Goal: Transaction & Acquisition: Purchase product/service

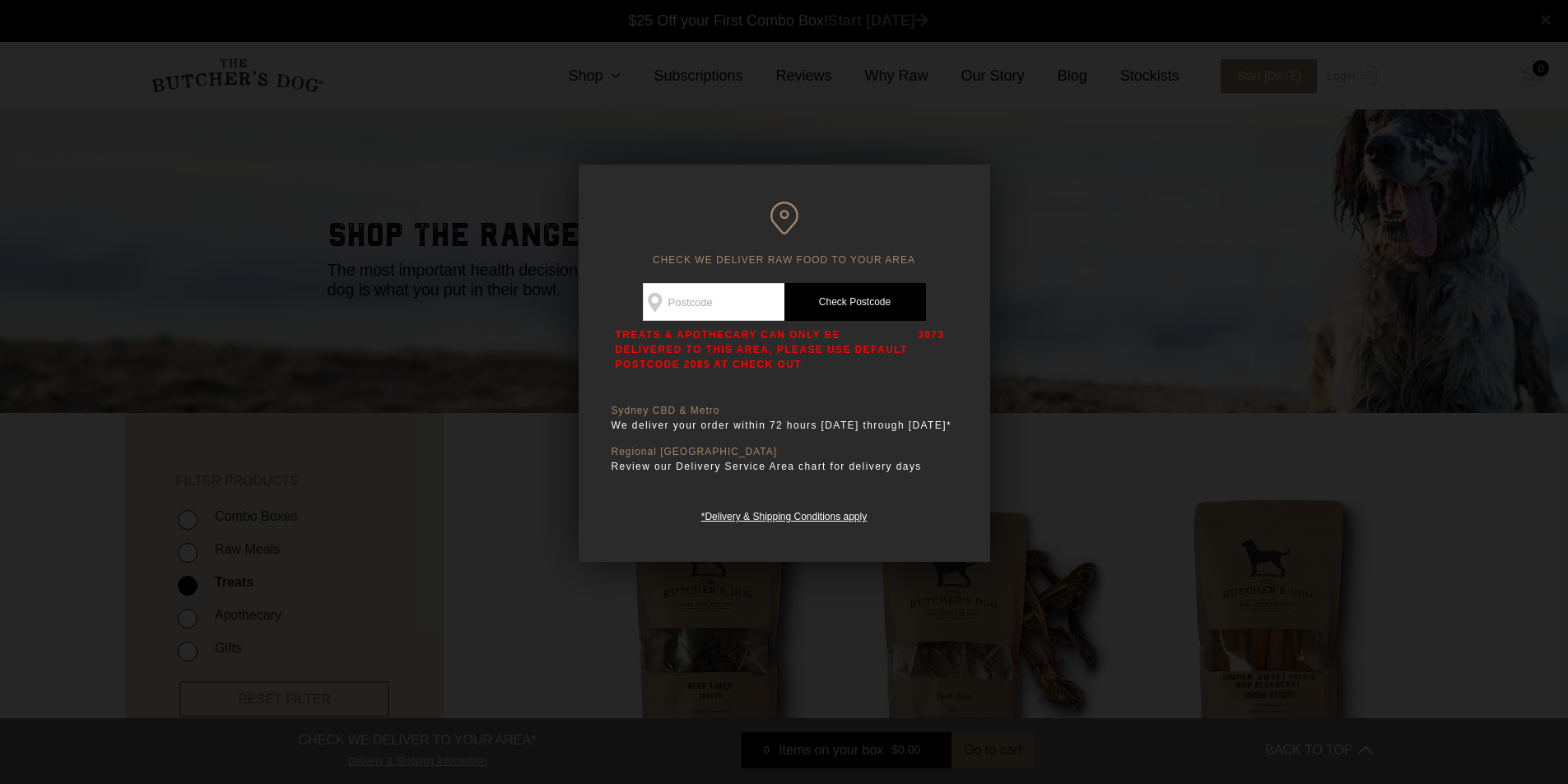
click at [1163, 229] on div at bounding box center [784, 392] width 1568 height 784
click at [1163, 229] on h2 "shop the range" at bounding box center [784, 239] width 913 height 42
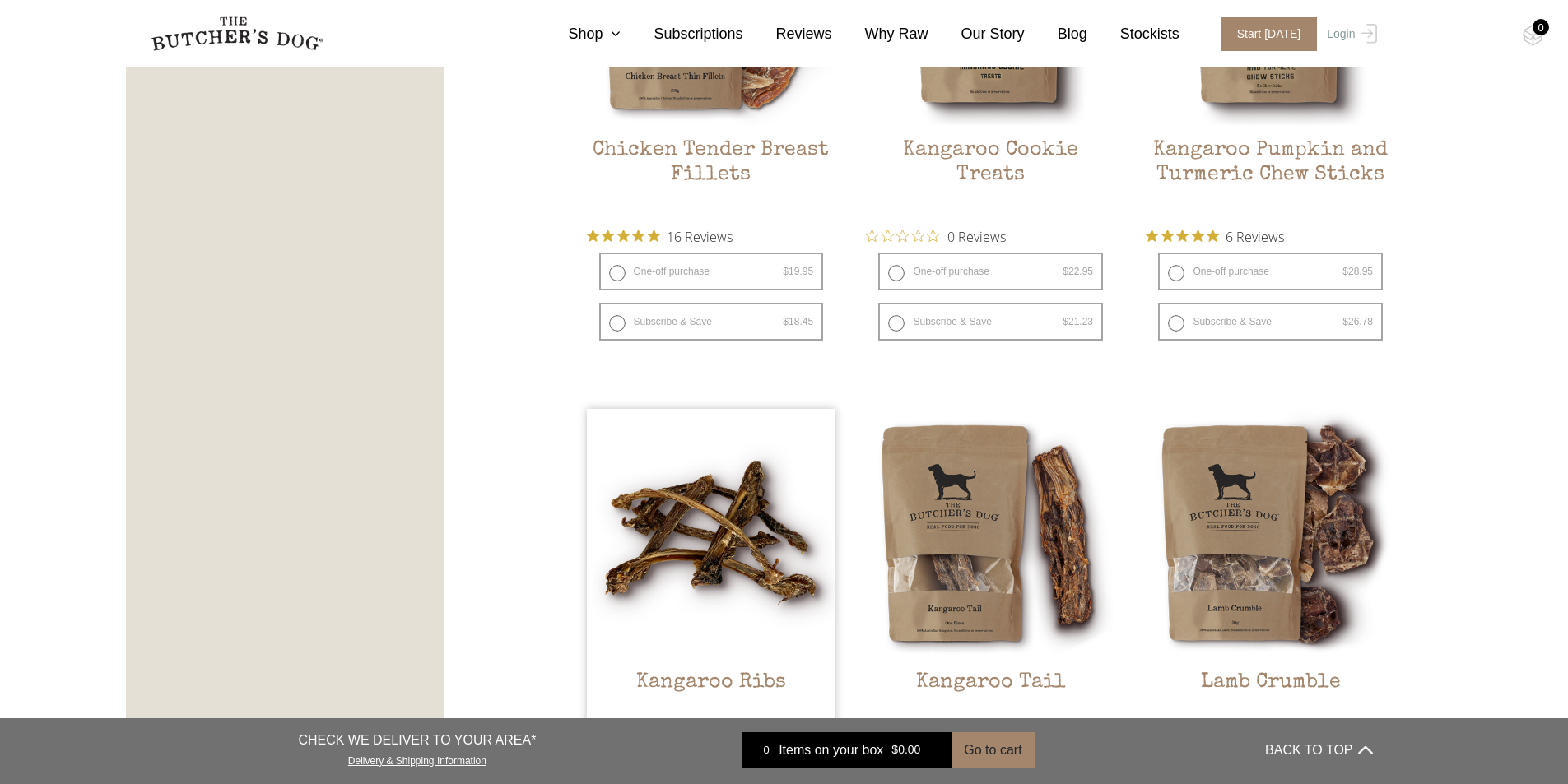
scroll to position [905, 0]
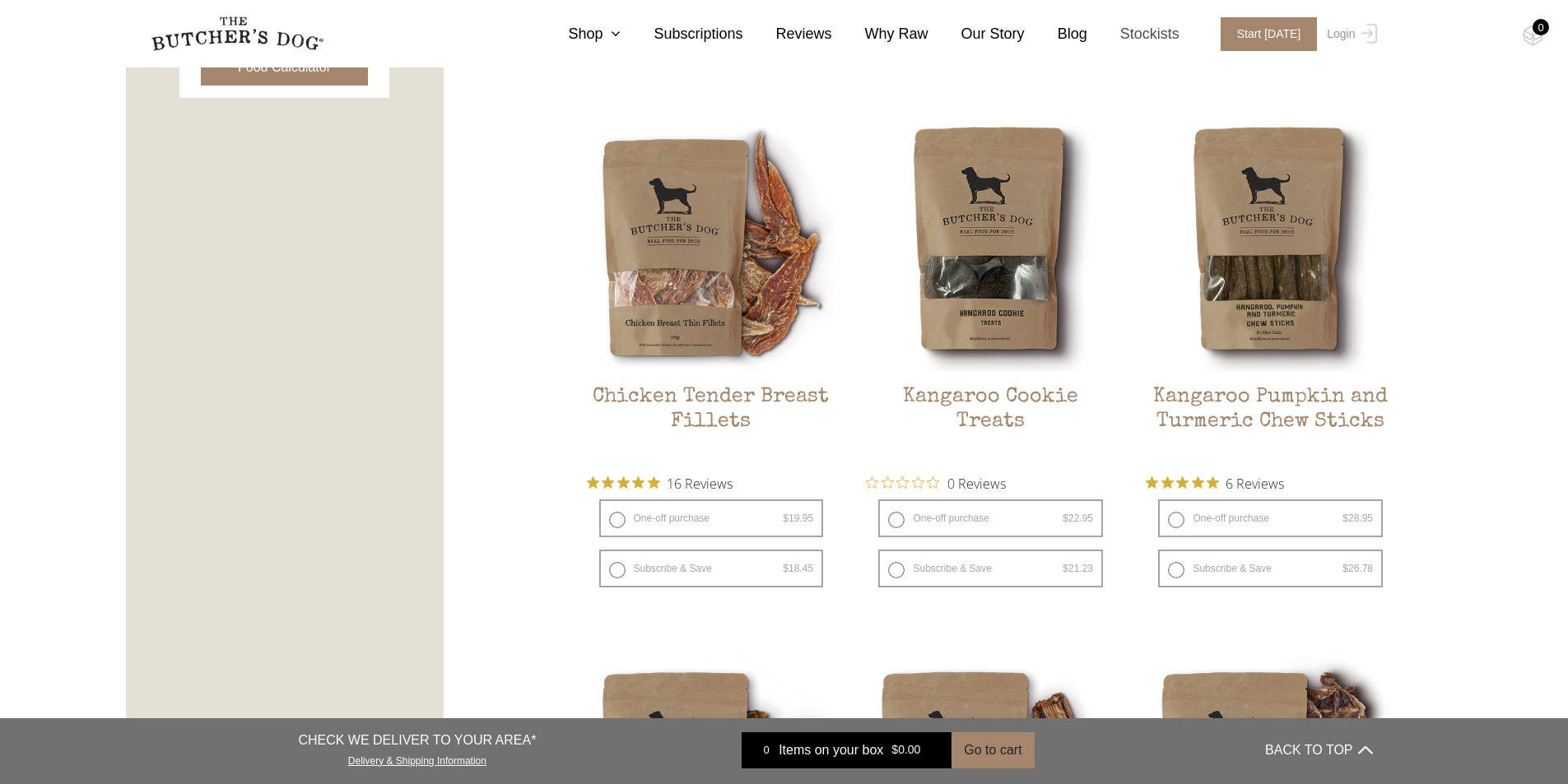
click at [1148, 36] on link "Stockists" at bounding box center [1133, 34] width 92 height 22
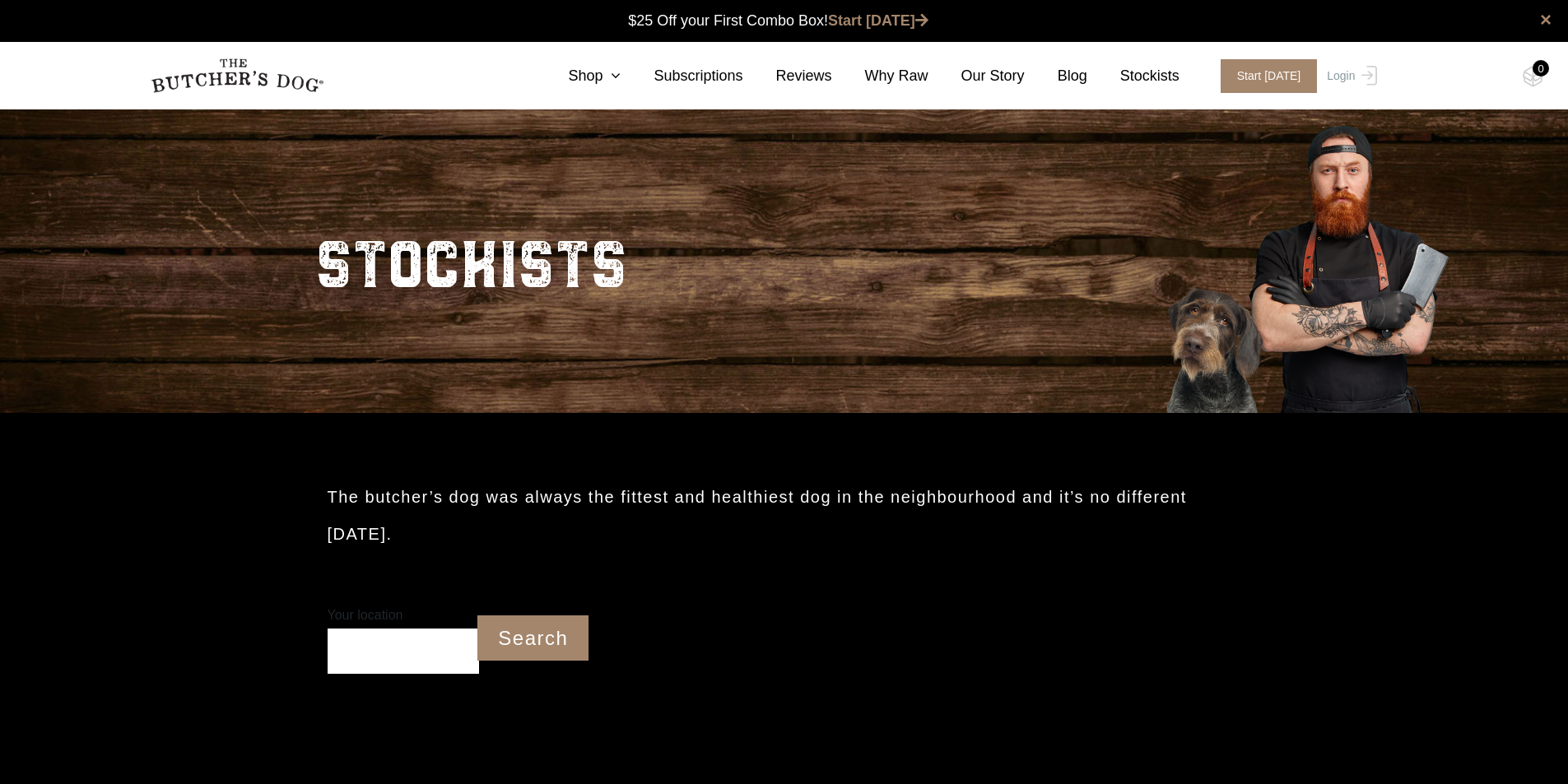
click at [393, 648] on input "Your location" at bounding box center [404, 651] width 152 height 45
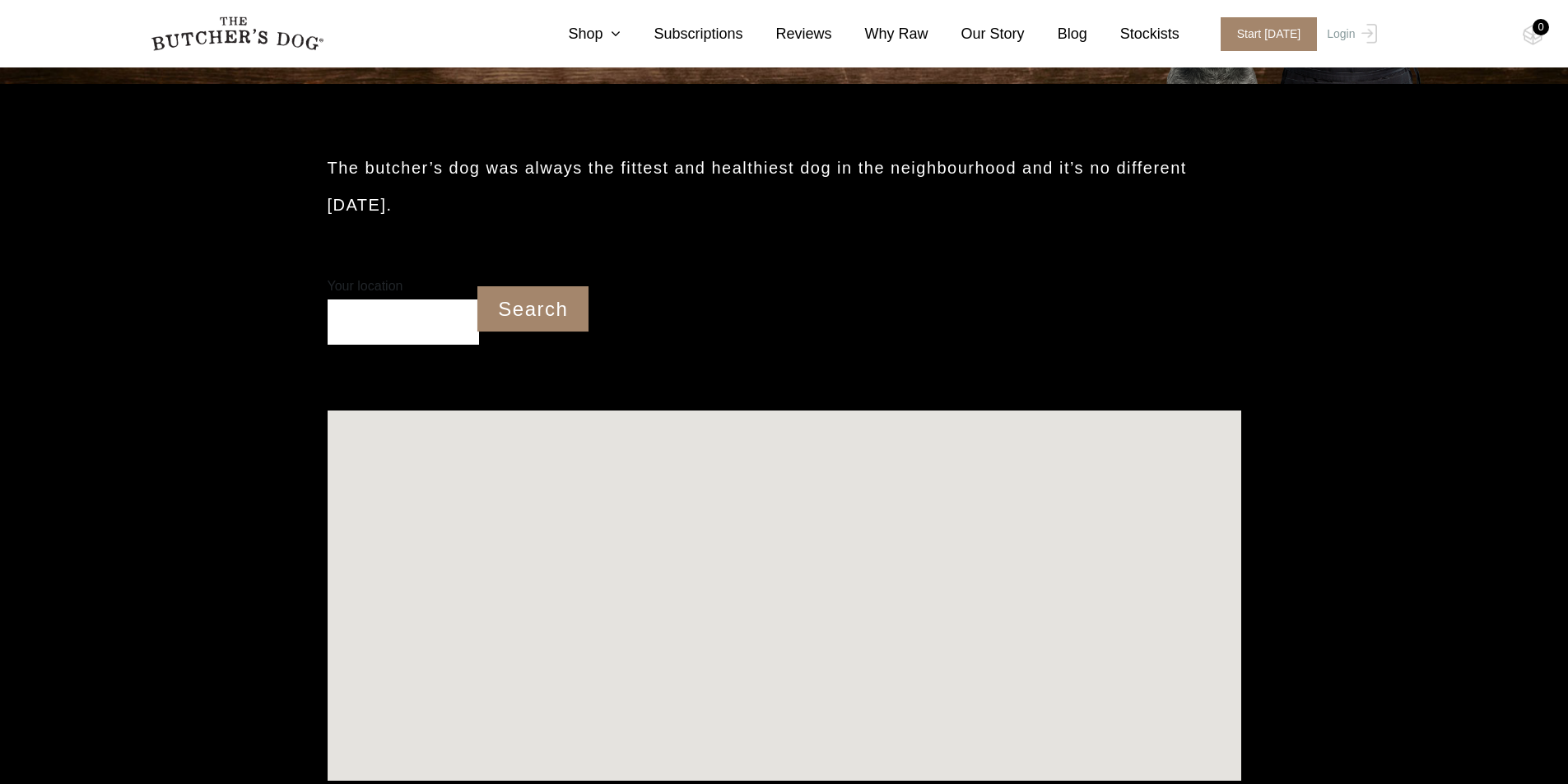
scroll to position [412, 0]
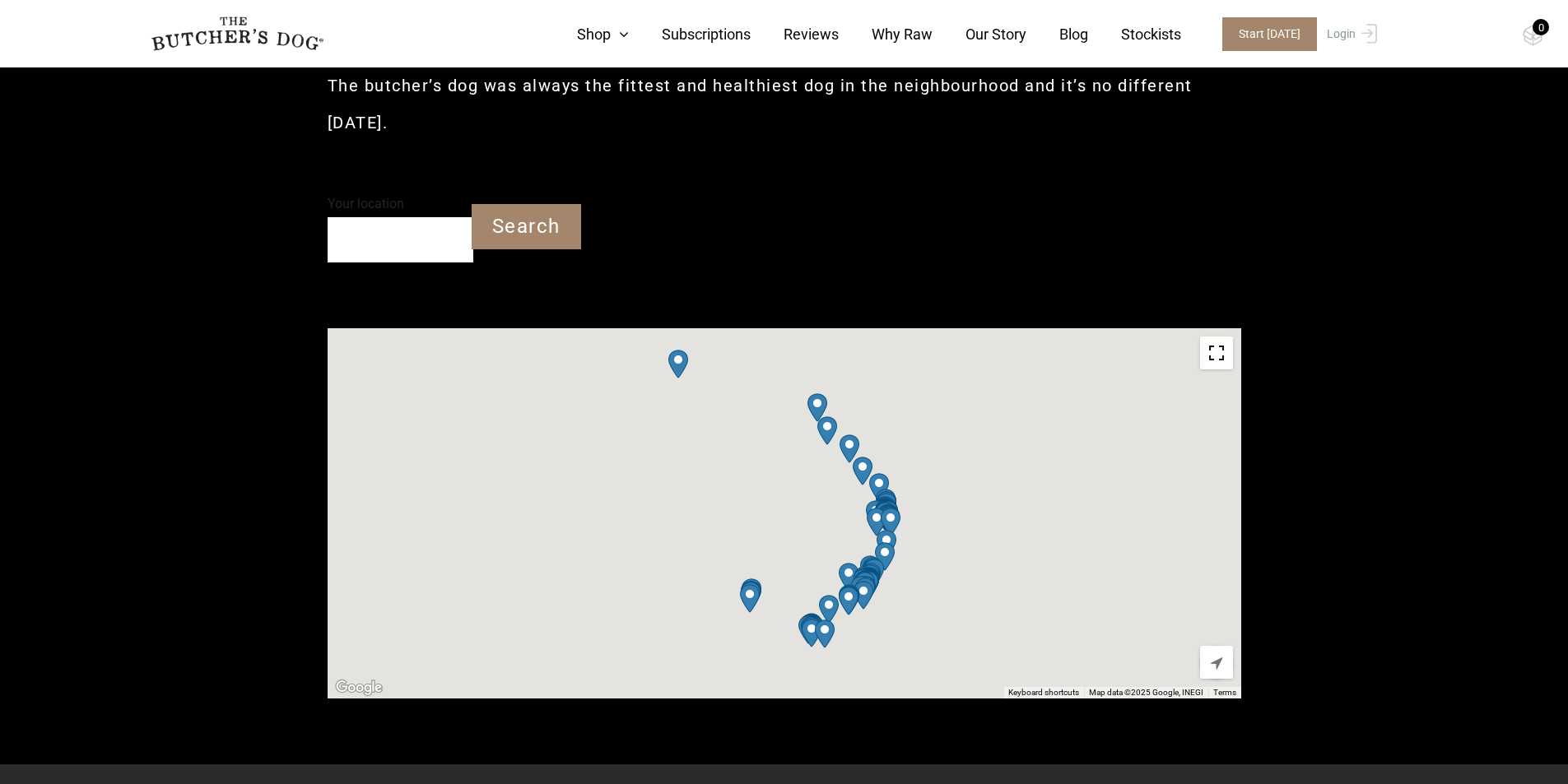
click at [392, 243] on input "Your location" at bounding box center [401, 239] width 146 height 45
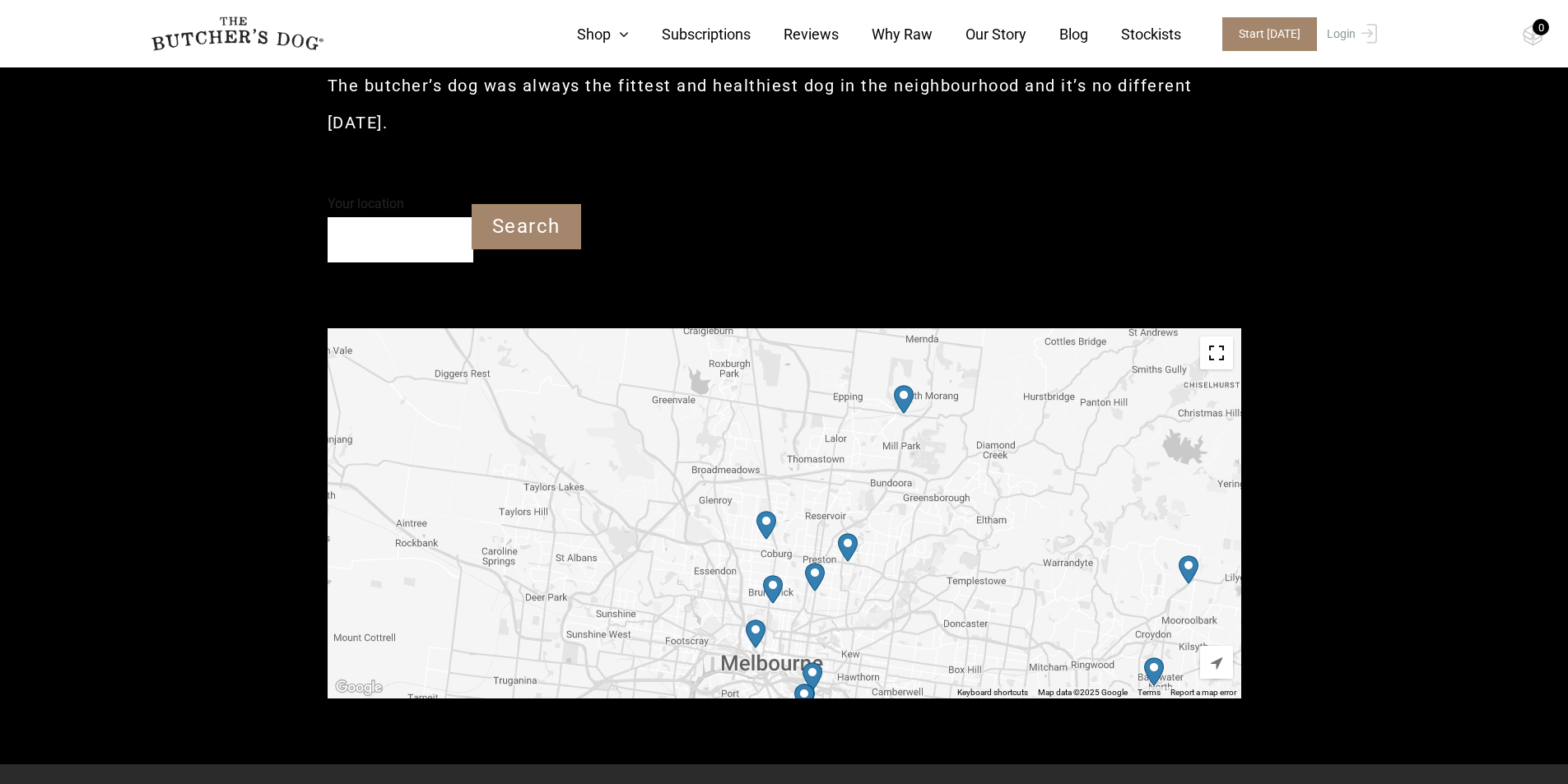
drag, startPoint x: 883, startPoint y: 435, endPoint x: 878, endPoint y: 564, distance: 129.1
click at [878, 564] on div at bounding box center [784, 513] width 913 height 370
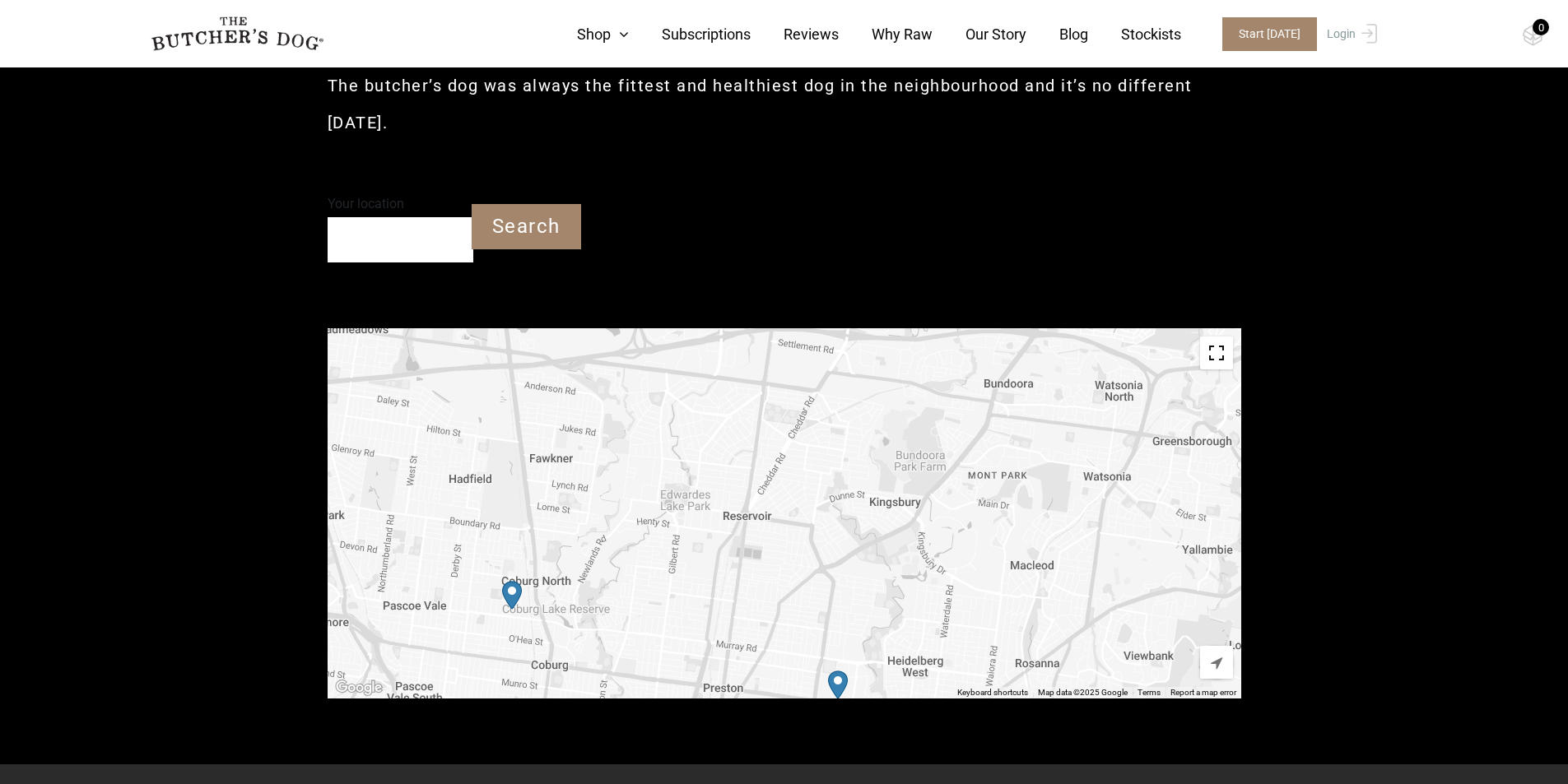
drag, startPoint x: 862, startPoint y: 477, endPoint x: 835, endPoint y: 631, distance: 156.3
click at [835, 632] on div at bounding box center [784, 513] width 913 height 370
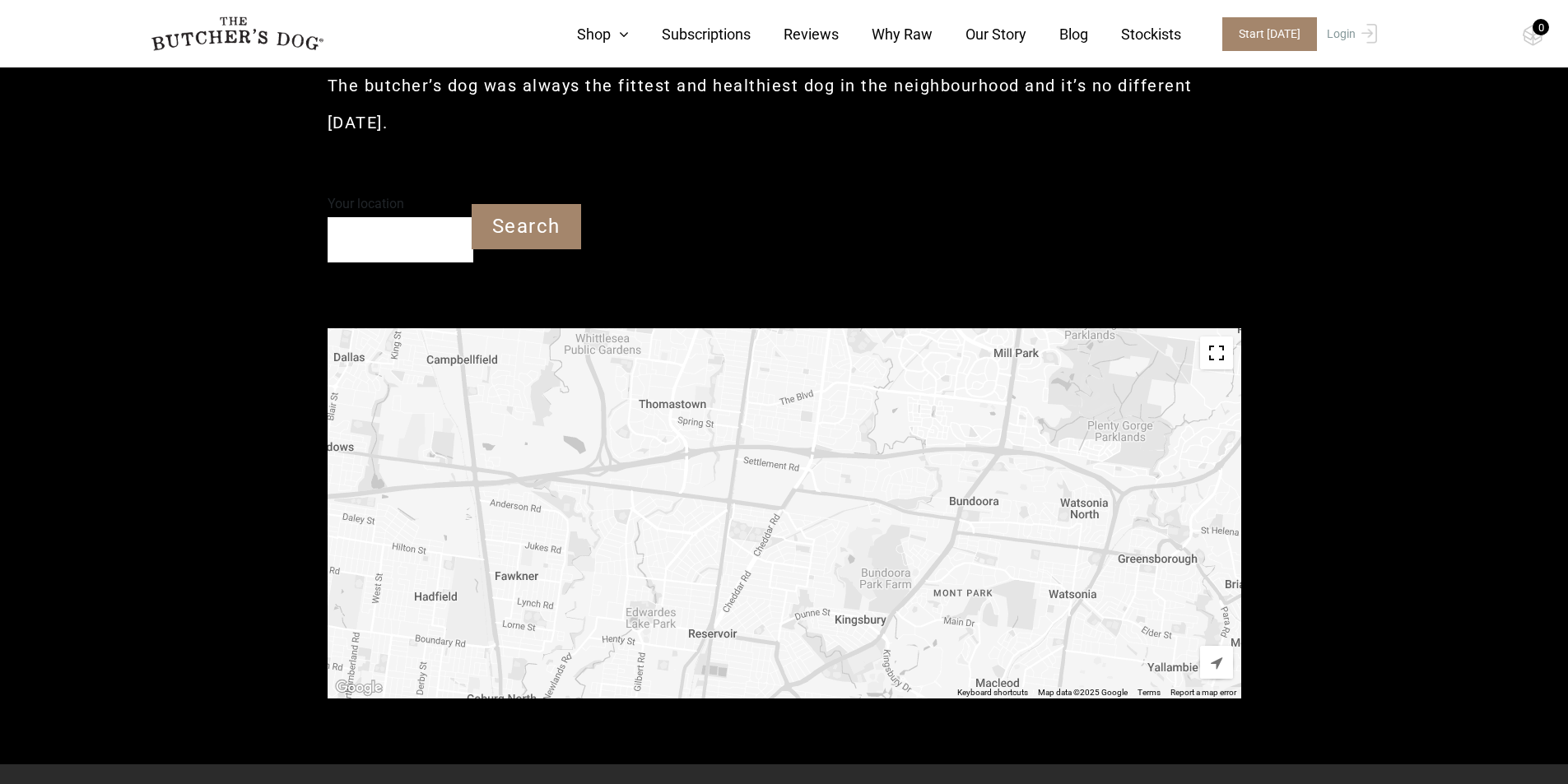
drag, startPoint x: 885, startPoint y: 494, endPoint x: 858, endPoint y: 578, distance: 88.2
click at [863, 569] on div at bounding box center [784, 513] width 913 height 370
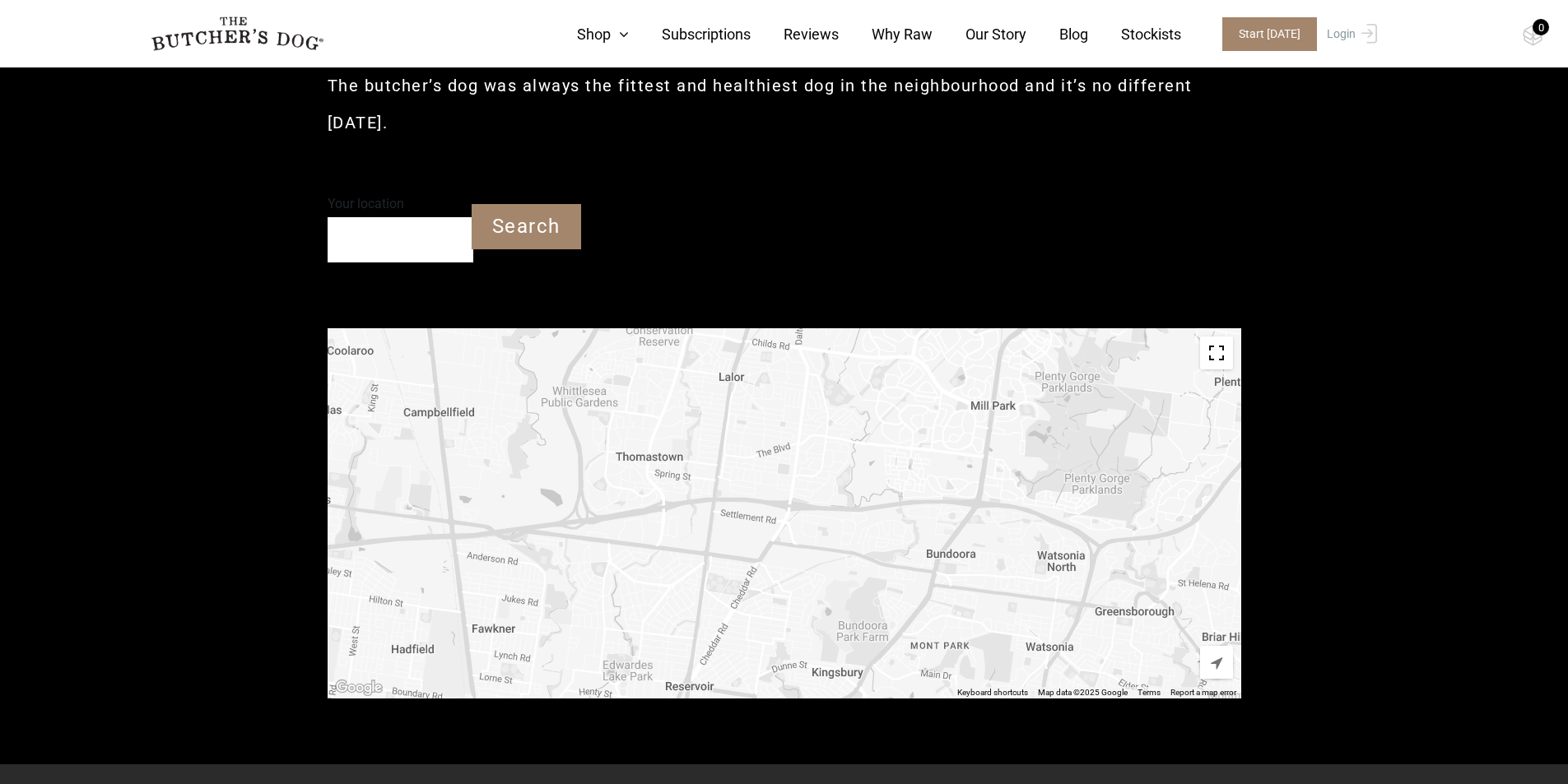
click at [758, 648] on div at bounding box center [784, 513] width 913 height 370
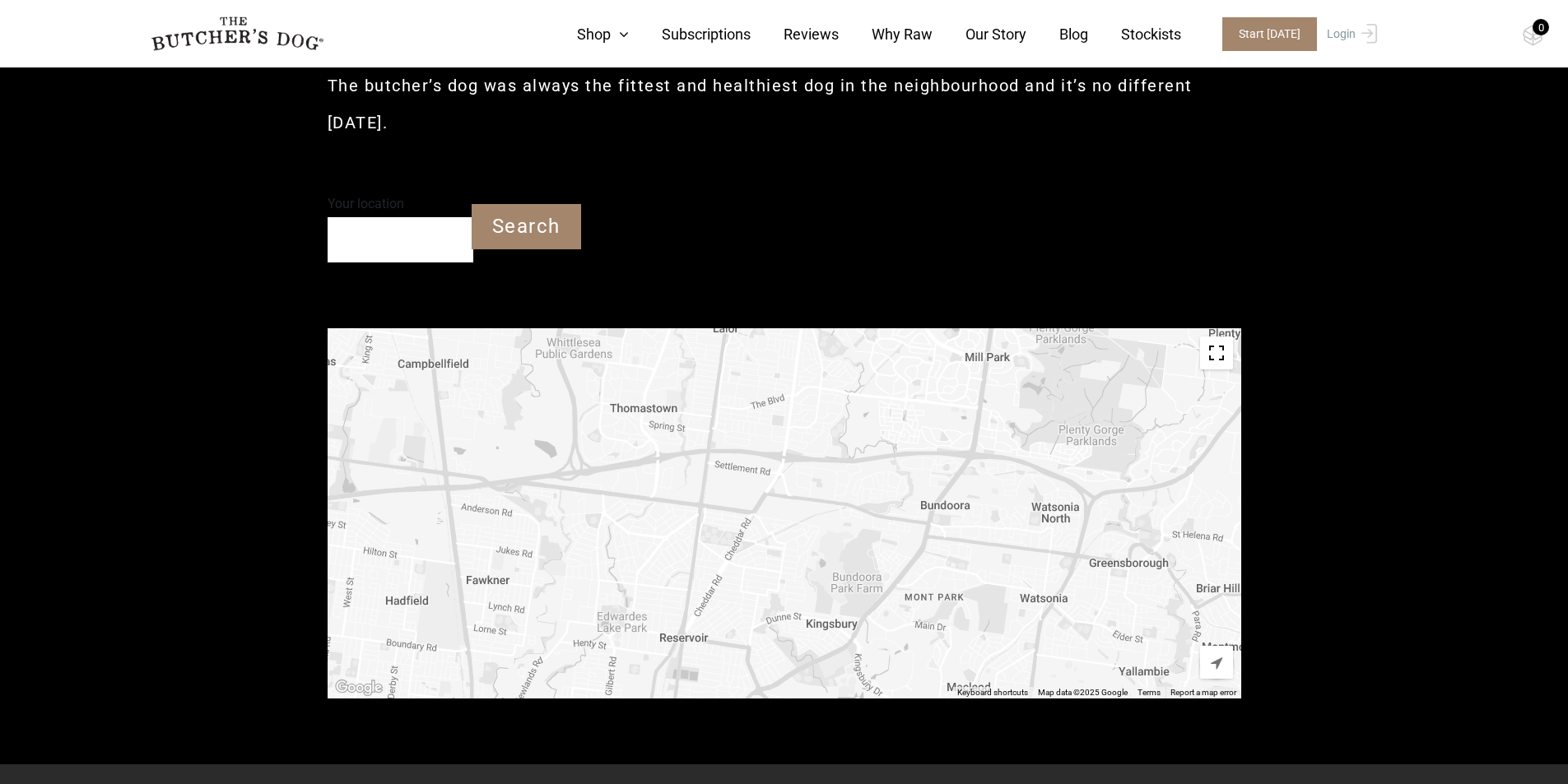
drag, startPoint x: 868, startPoint y: 585, endPoint x: 889, endPoint y: 450, distance: 136.6
click at [889, 450] on div at bounding box center [784, 513] width 913 height 370
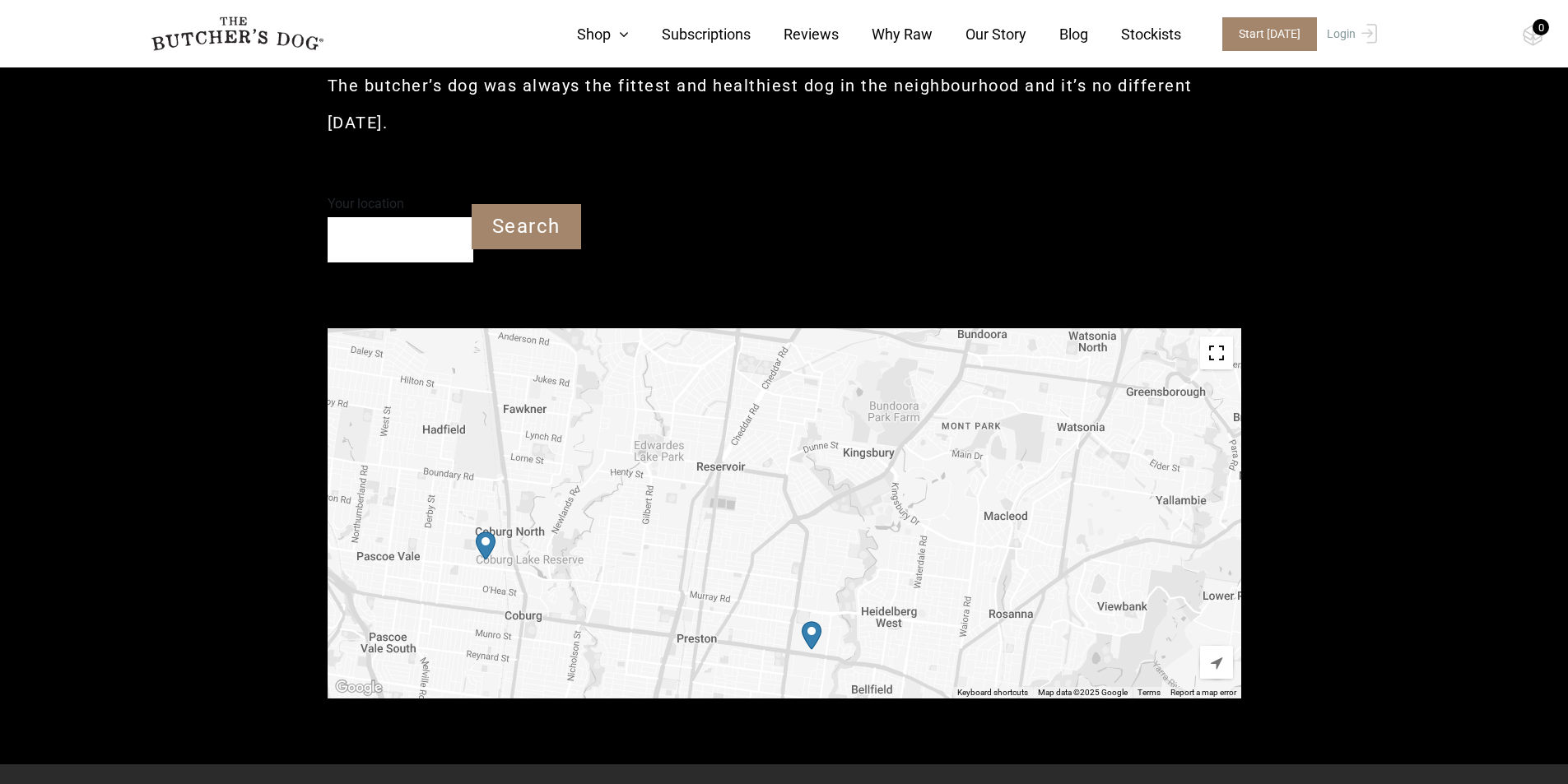
drag, startPoint x: 844, startPoint y: 542, endPoint x: 851, endPoint y: 477, distance: 65.4
click at [851, 477] on div at bounding box center [784, 513] width 913 height 370
click at [811, 637] on img "Petbarn – Preston" at bounding box center [811, 635] width 19 height 29
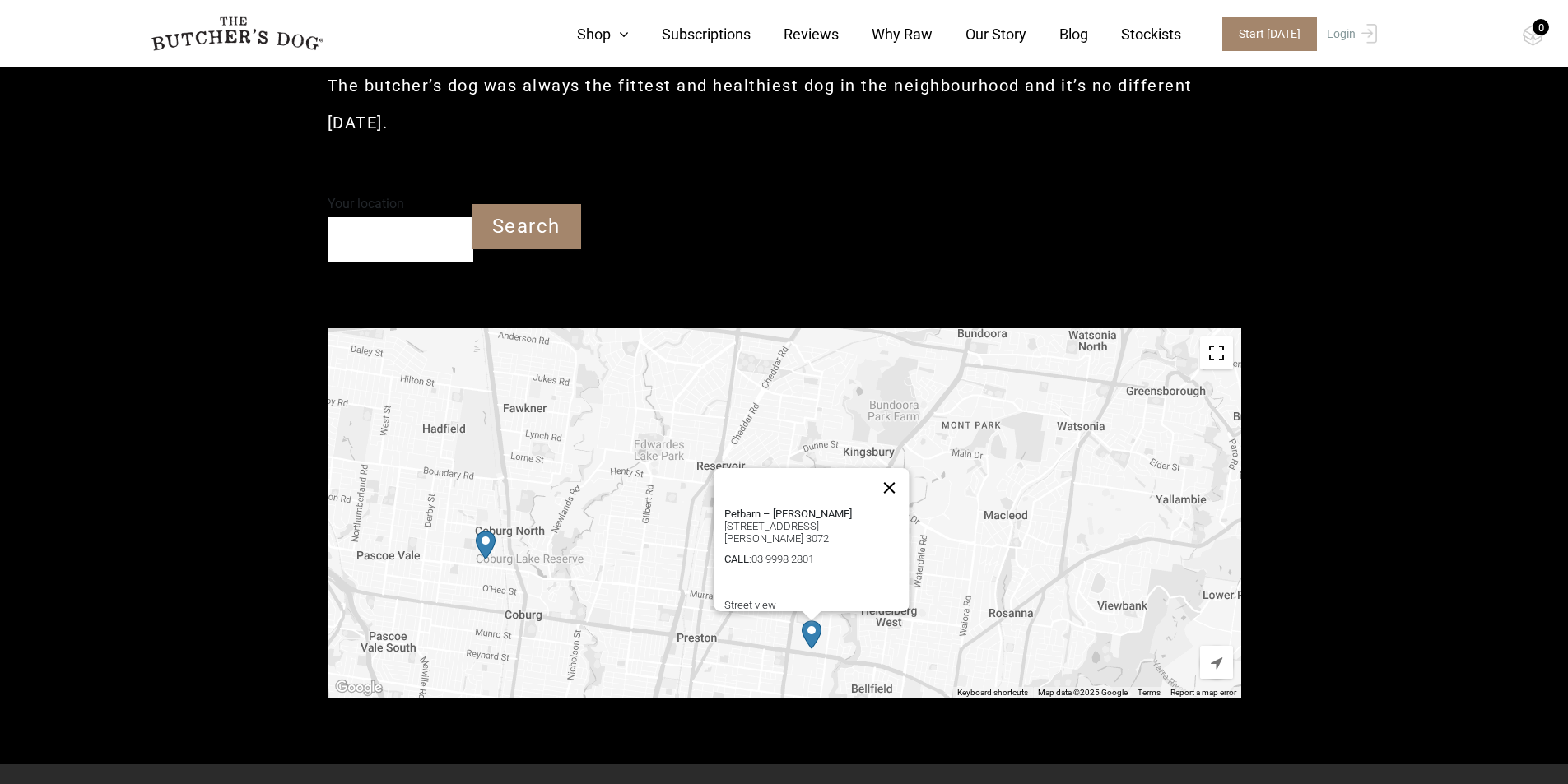
click at [894, 476] on button "Close" at bounding box center [888, 488] width 40 height 40
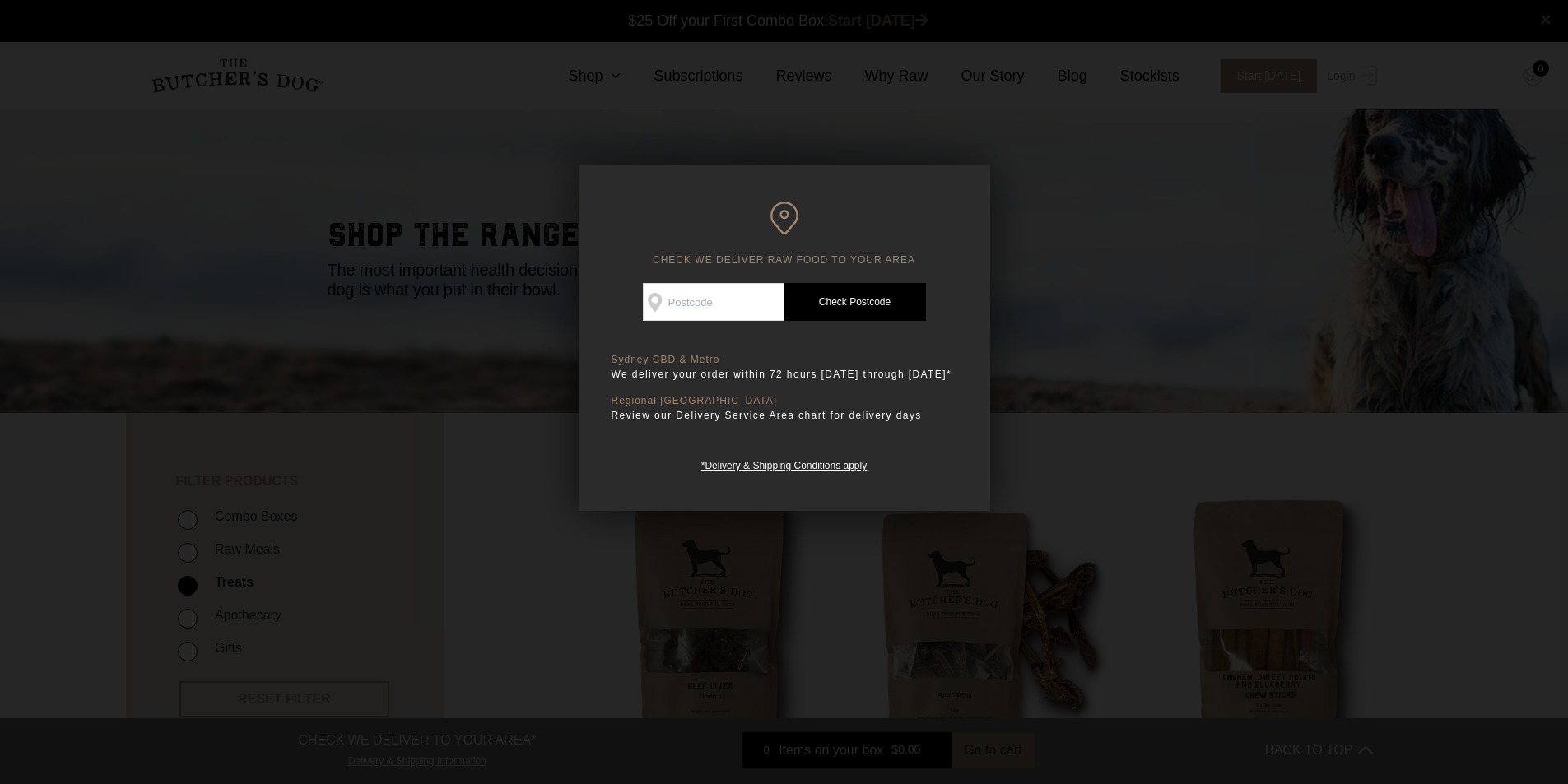
click at [691, 306] on input "Check Availability At" at bounding box center [713, 302] width 141 height 38
type input "3073"
click at [850, 317] on link "Check Postcode" at bounding box center [854, 302] width 141 height 38
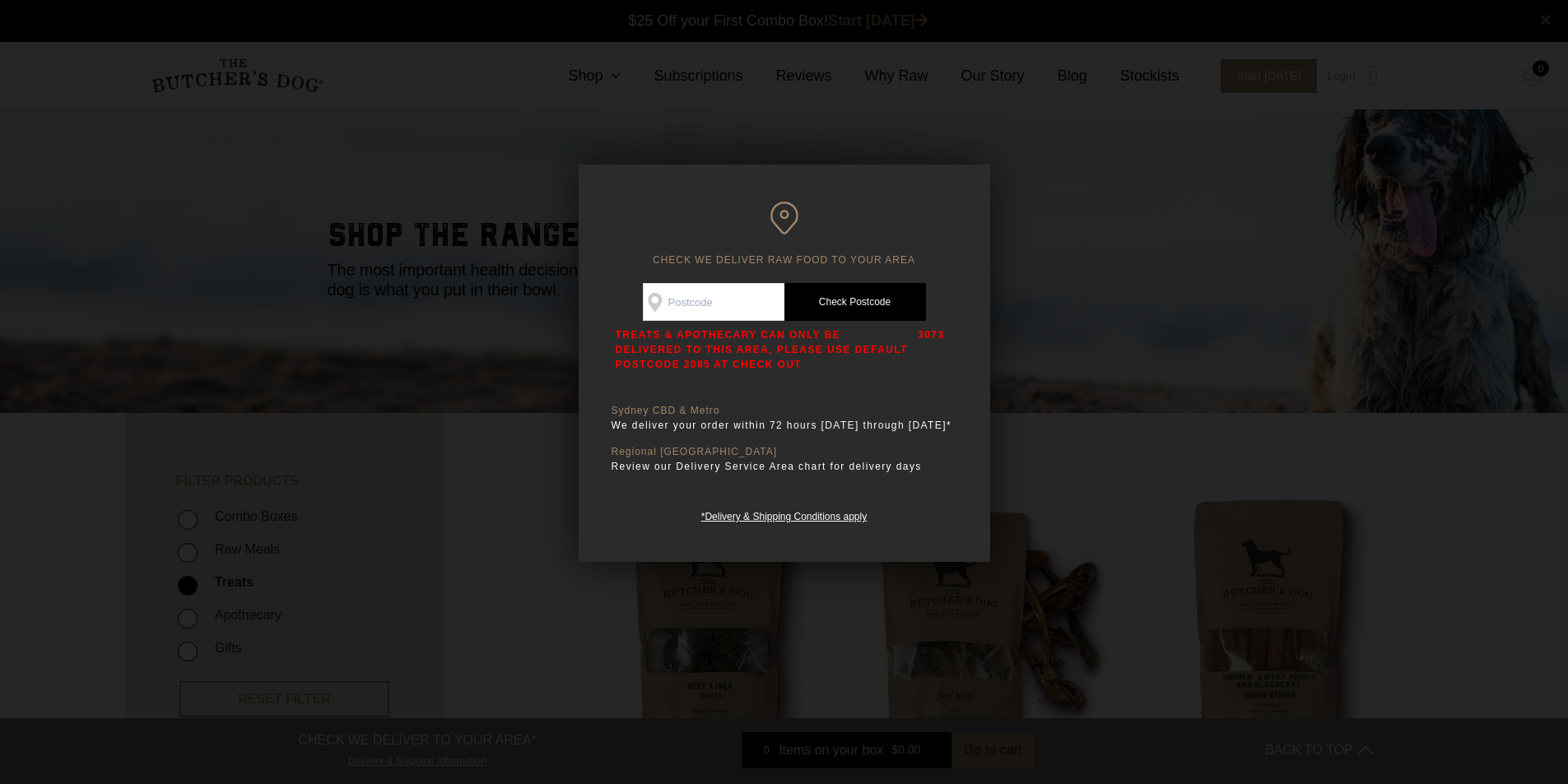
click at [854, 307] on link "Check Postcode" at bounding box center [854, 302] width 141 height 38
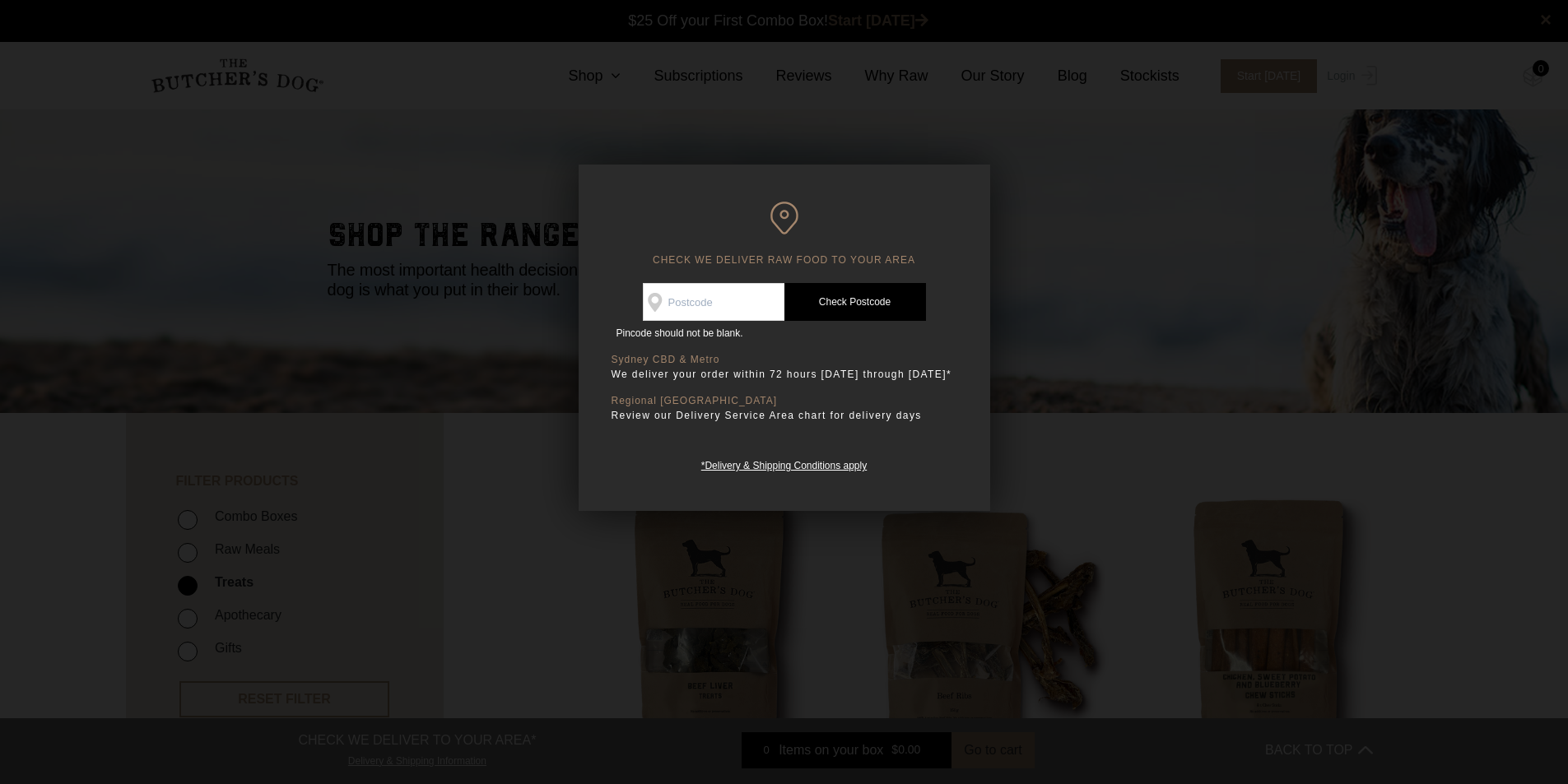
click at [1049, 343] on div at bounding box center [784, 392] width 1568 height 784
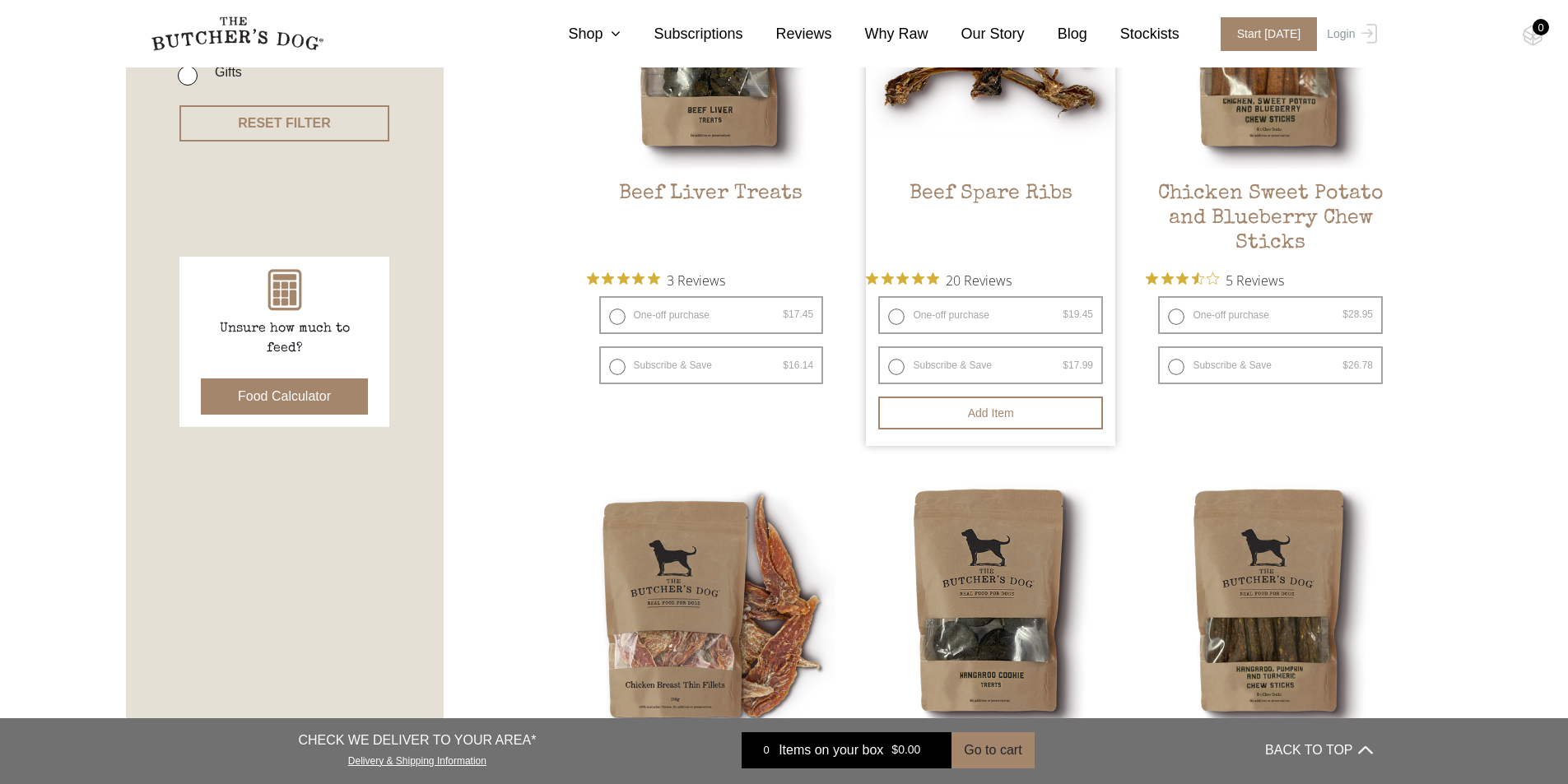
scroll to position [658, 0]
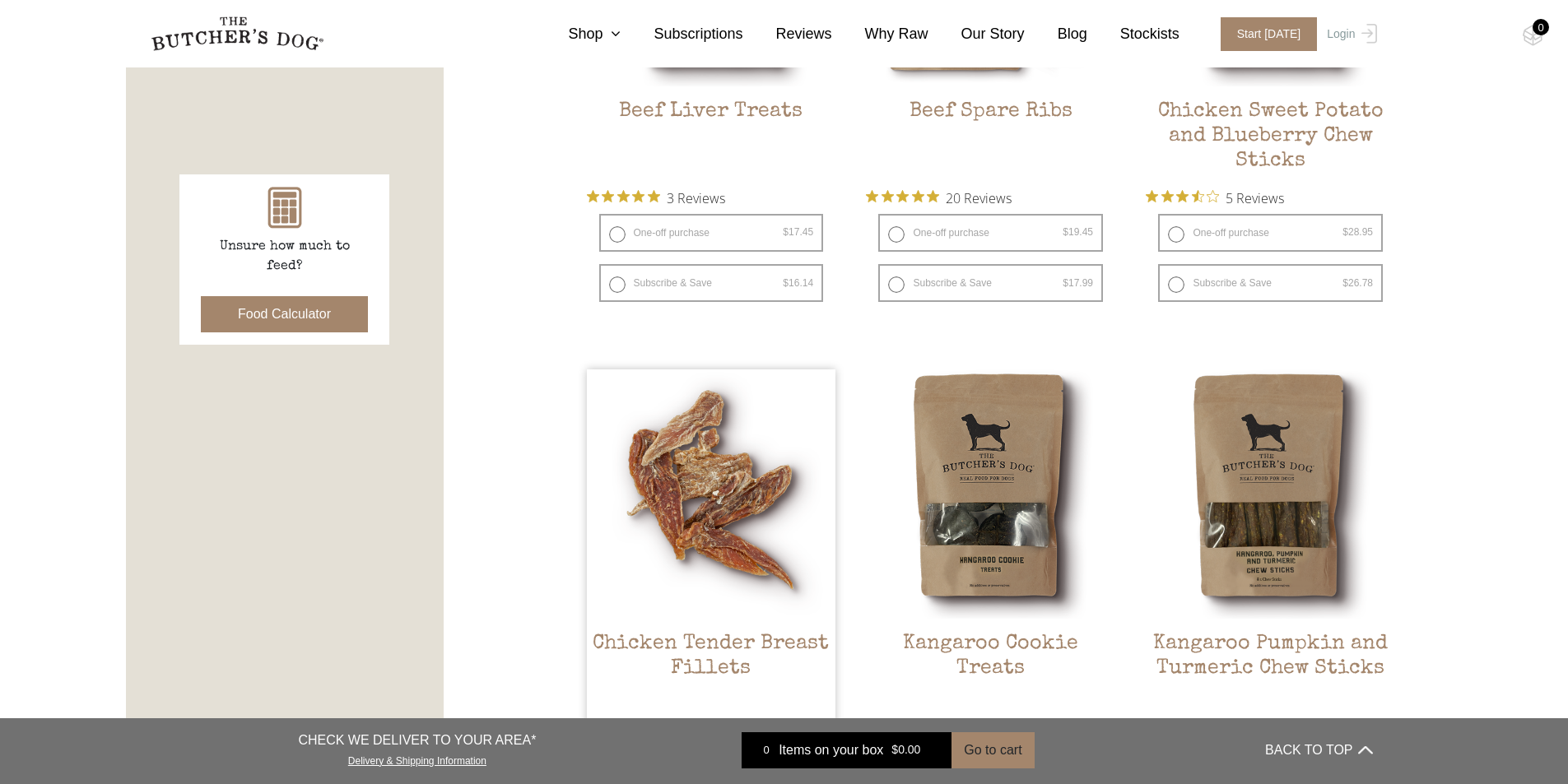
click at [752, 522] on img at bounding box center [711, 494] width 249 height 249
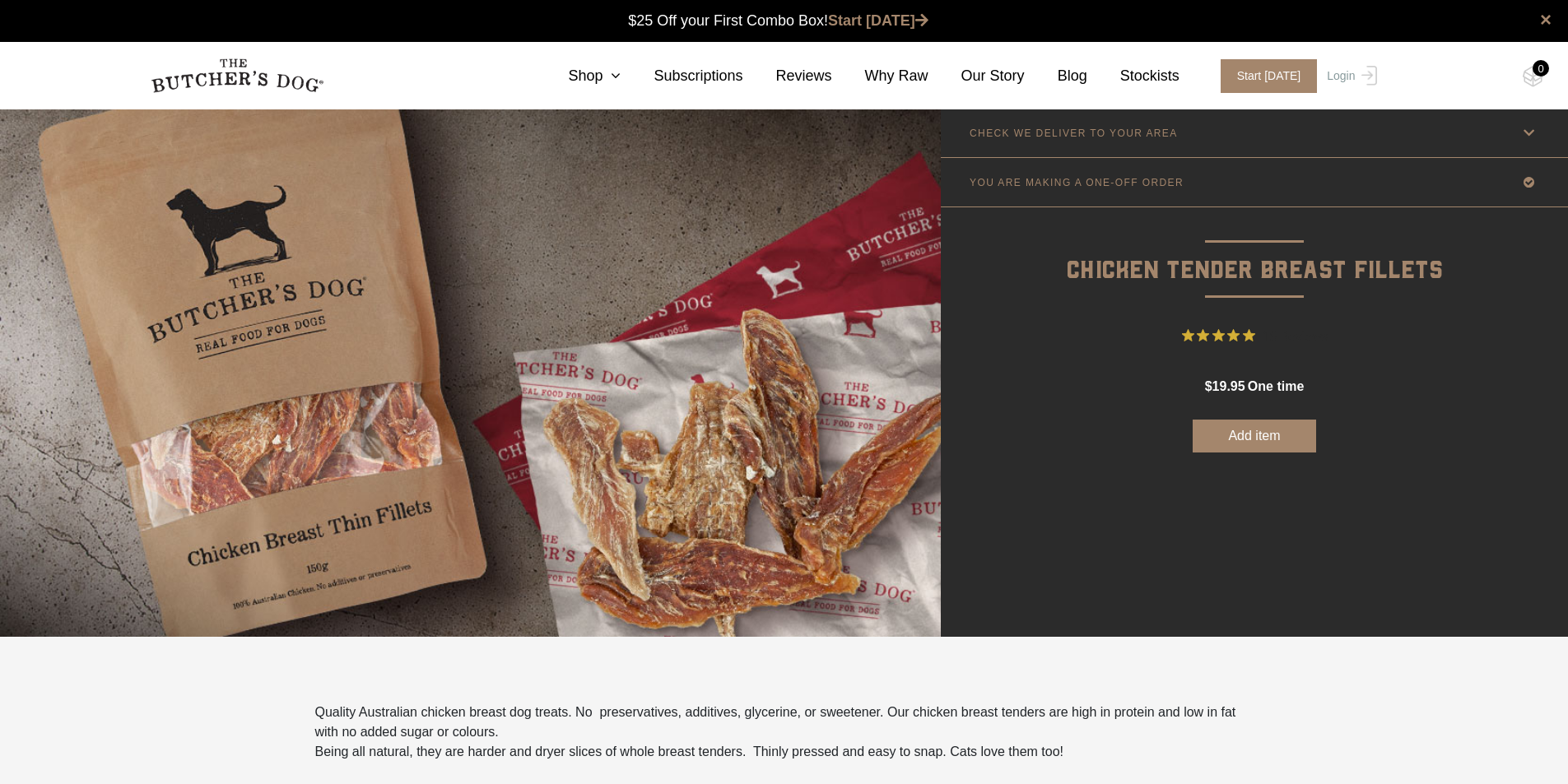
click at [1533, 132] on icon at bounding box center [1528, 133] width 20 height 20
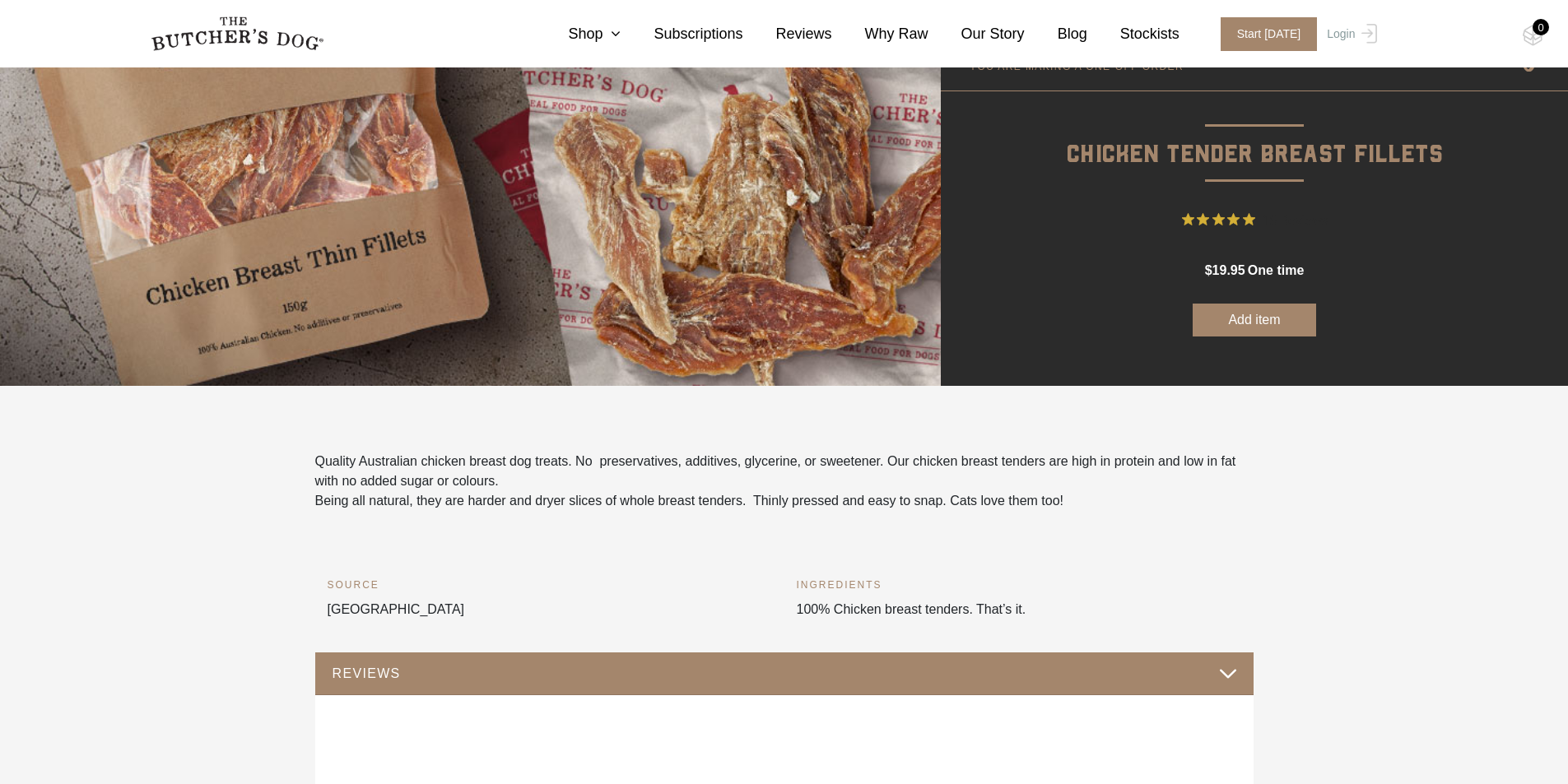
scroll to position [412, 0]
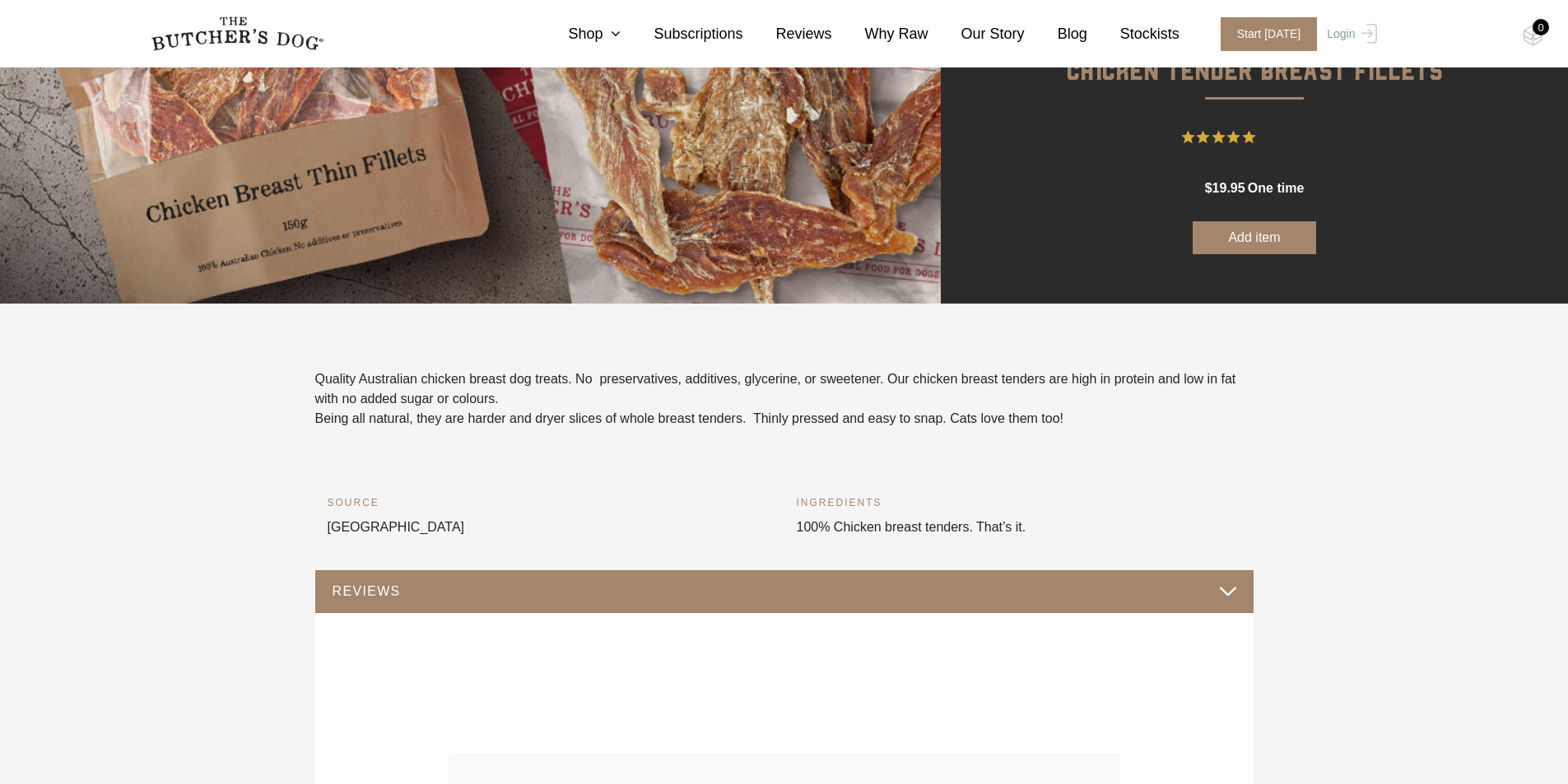
click at [1235, 585] on button "REVIEWS" at bounding box center [784, 591] width 905 height 22
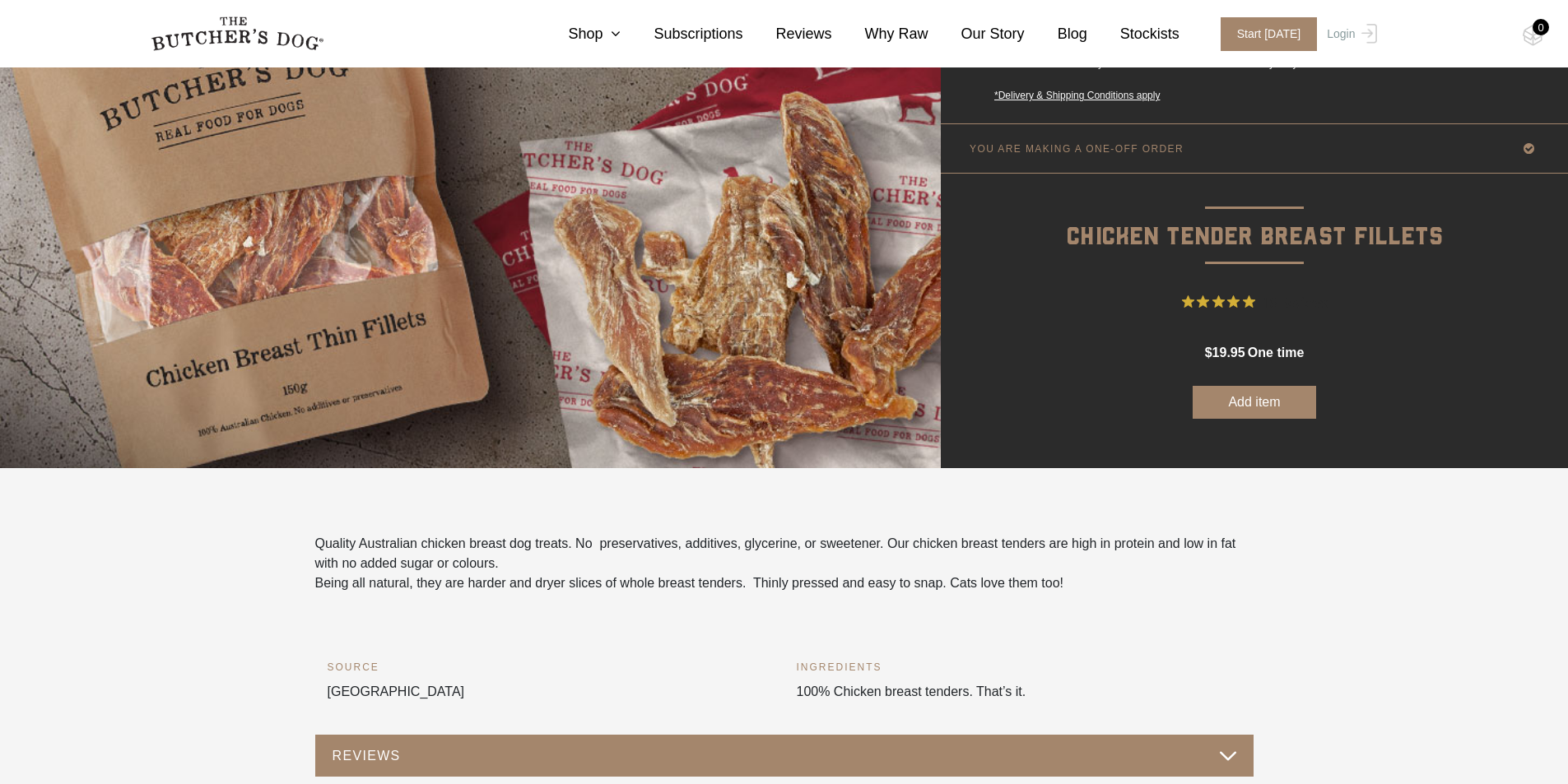
scroll to position [330, 0]
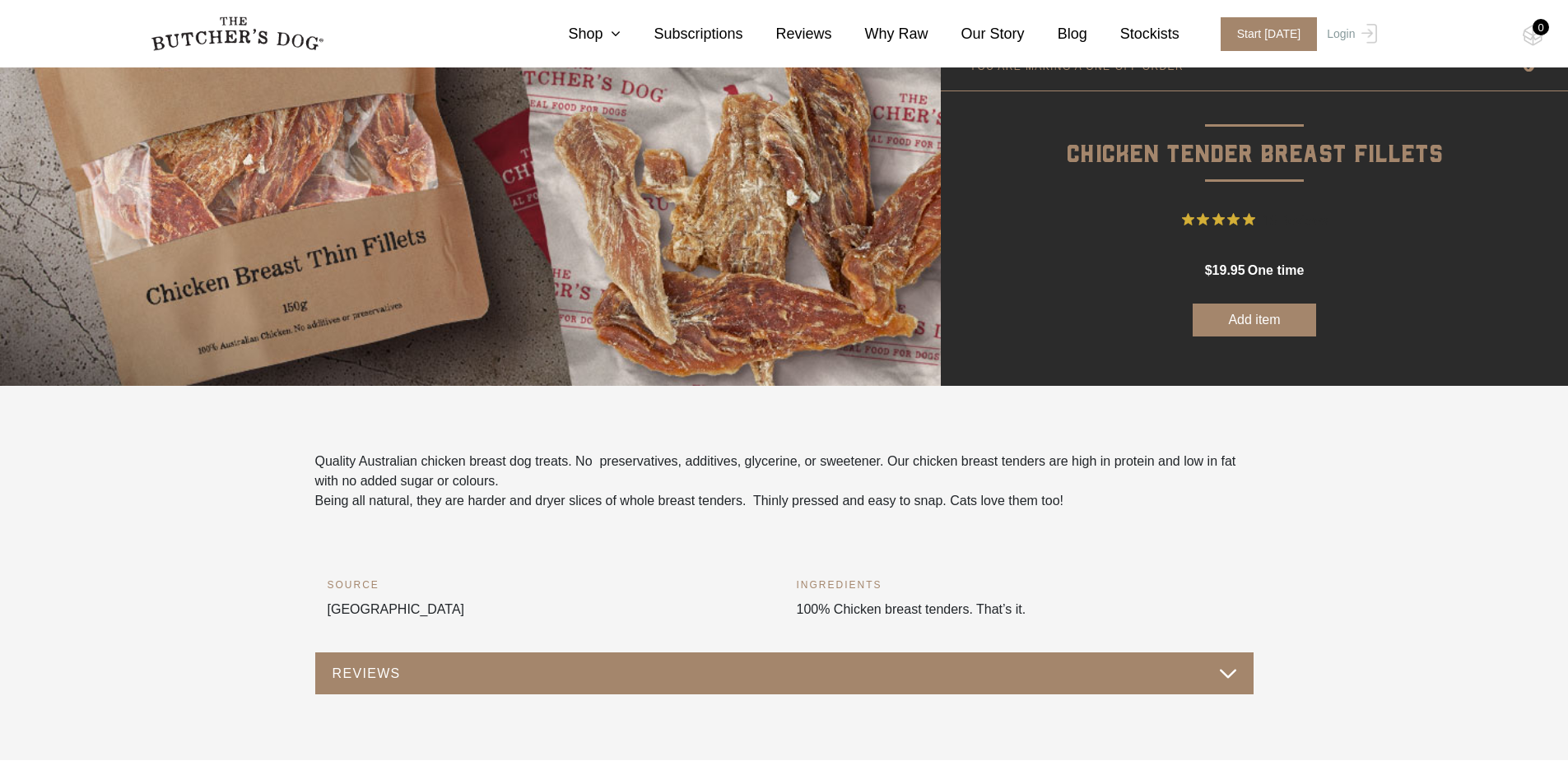
click at [1247, 327] on button "Add item" at bounding box center [1254, 320] width 124 height 33
click at [1247, 321] on button "Add item" at bounding box center [1254, 320] width 124 height 33
click at [1259, 329] on button "Add item" at bounding box center [1254, 320] width 124 height 33
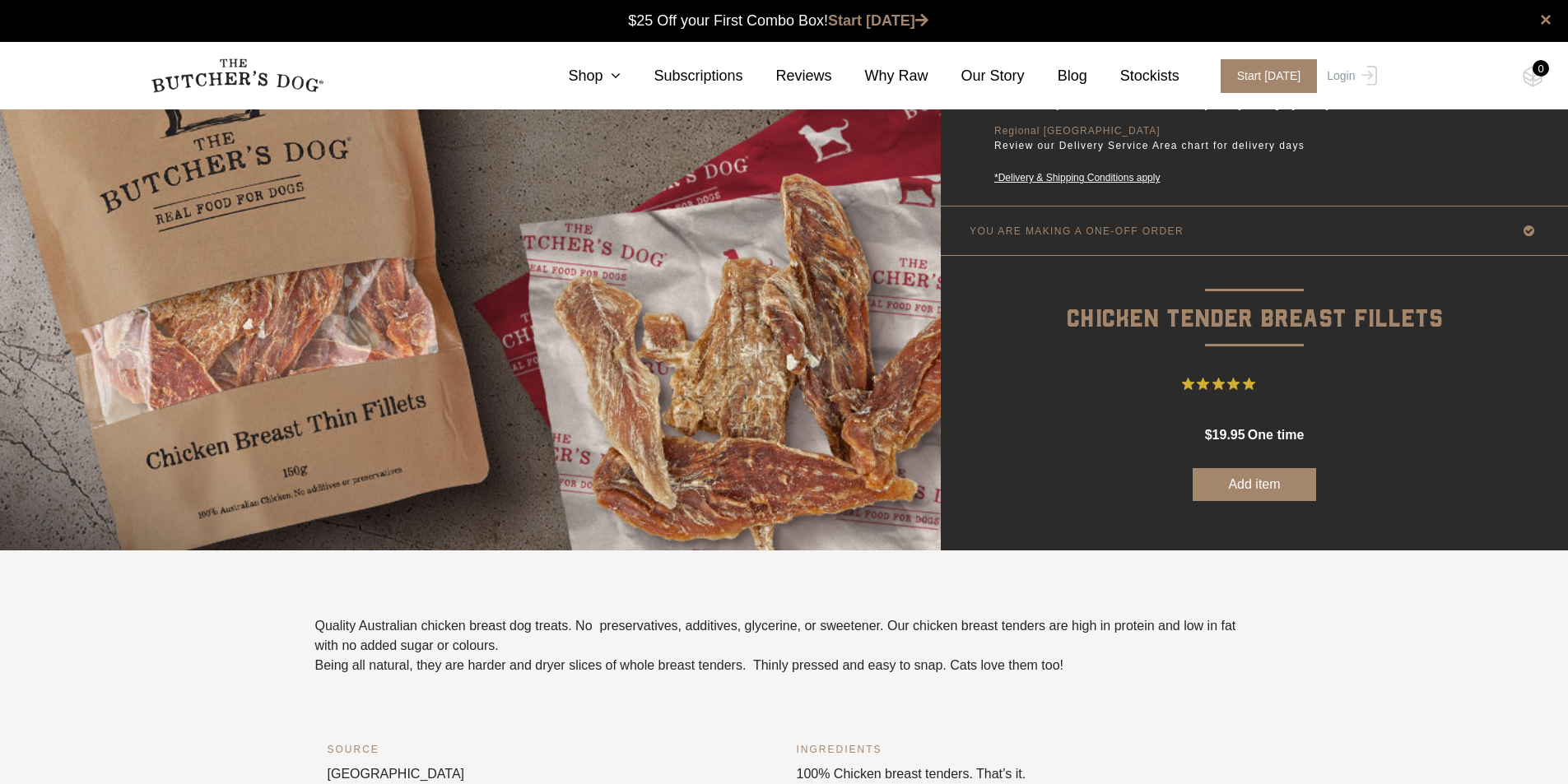
scroll to position [0, 0]
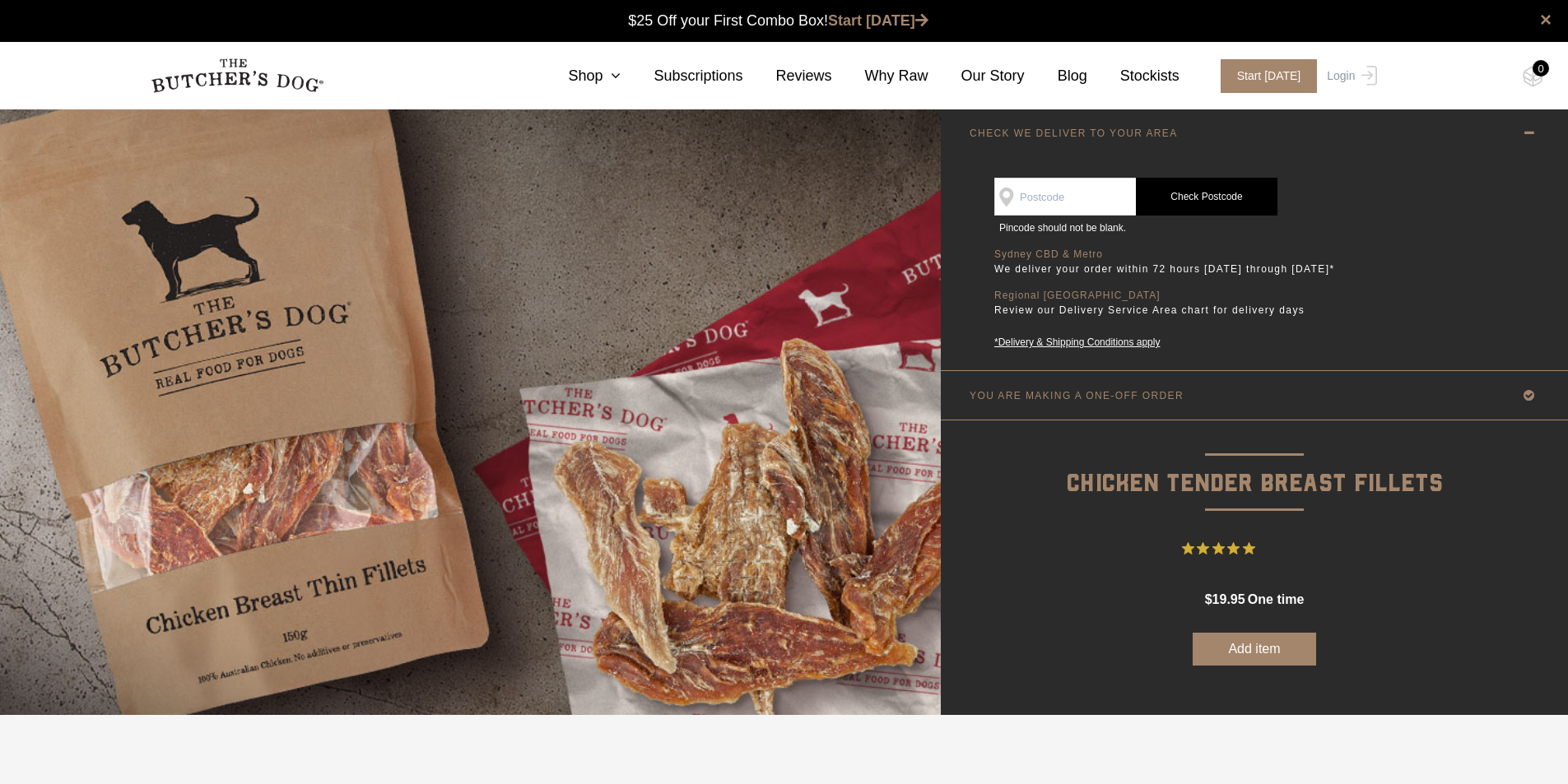
click at [1096, 204] on input "SEE IF WE DELIVER TO YOUR DOOR" at bounding box center [1065, 197] width 141 height 38
type input "3073"
click at [1207, 199] on link "Check Postcode" at bounding box center [1206, 197] width 141 height 38
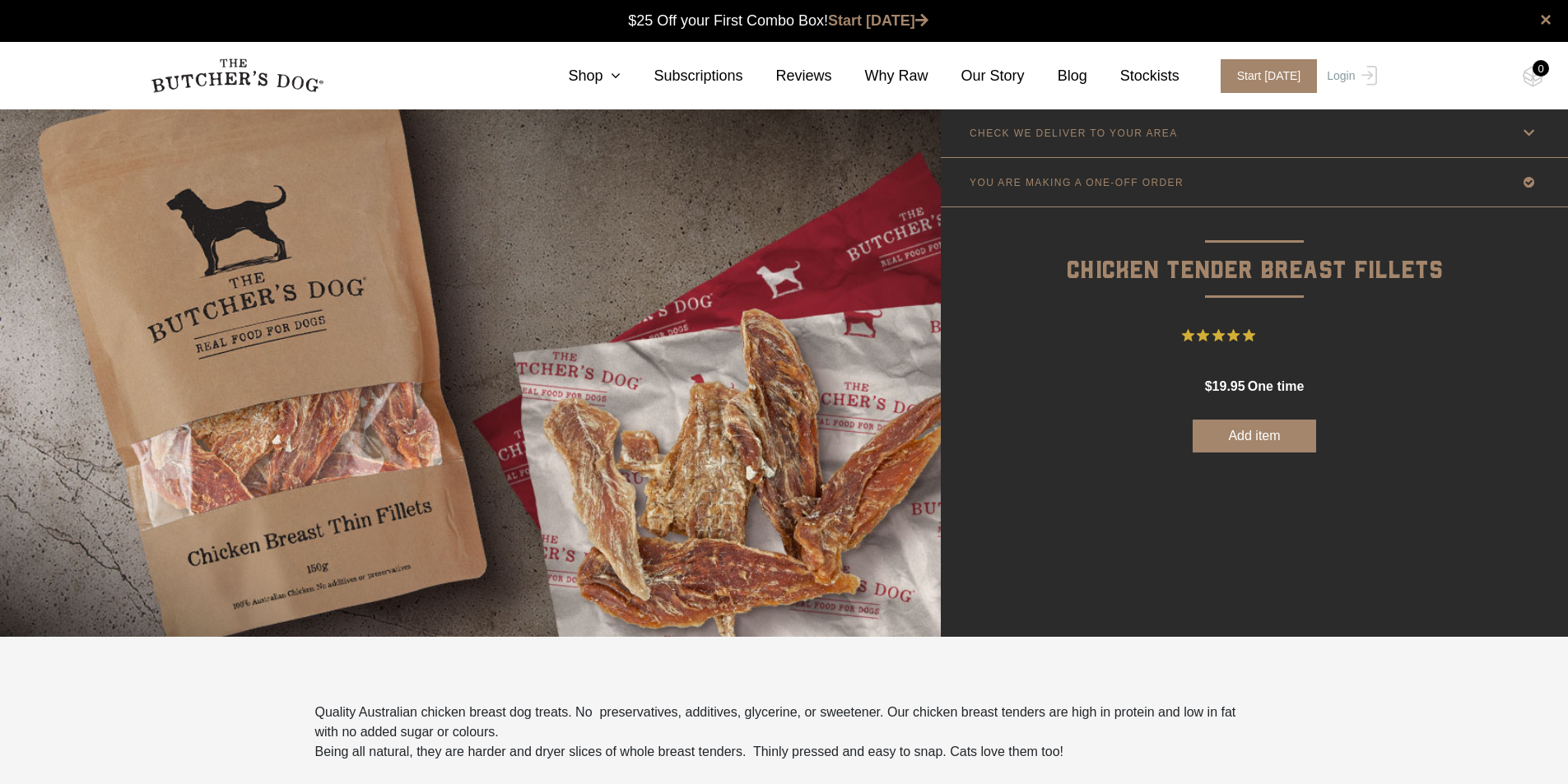
click at [1260, 440] on button "Add item" at bounding box center [1254, 437] width 124 height 33
click at [1538, 74] on div "1" at bounding box center [1541, 68] width 17 height 17
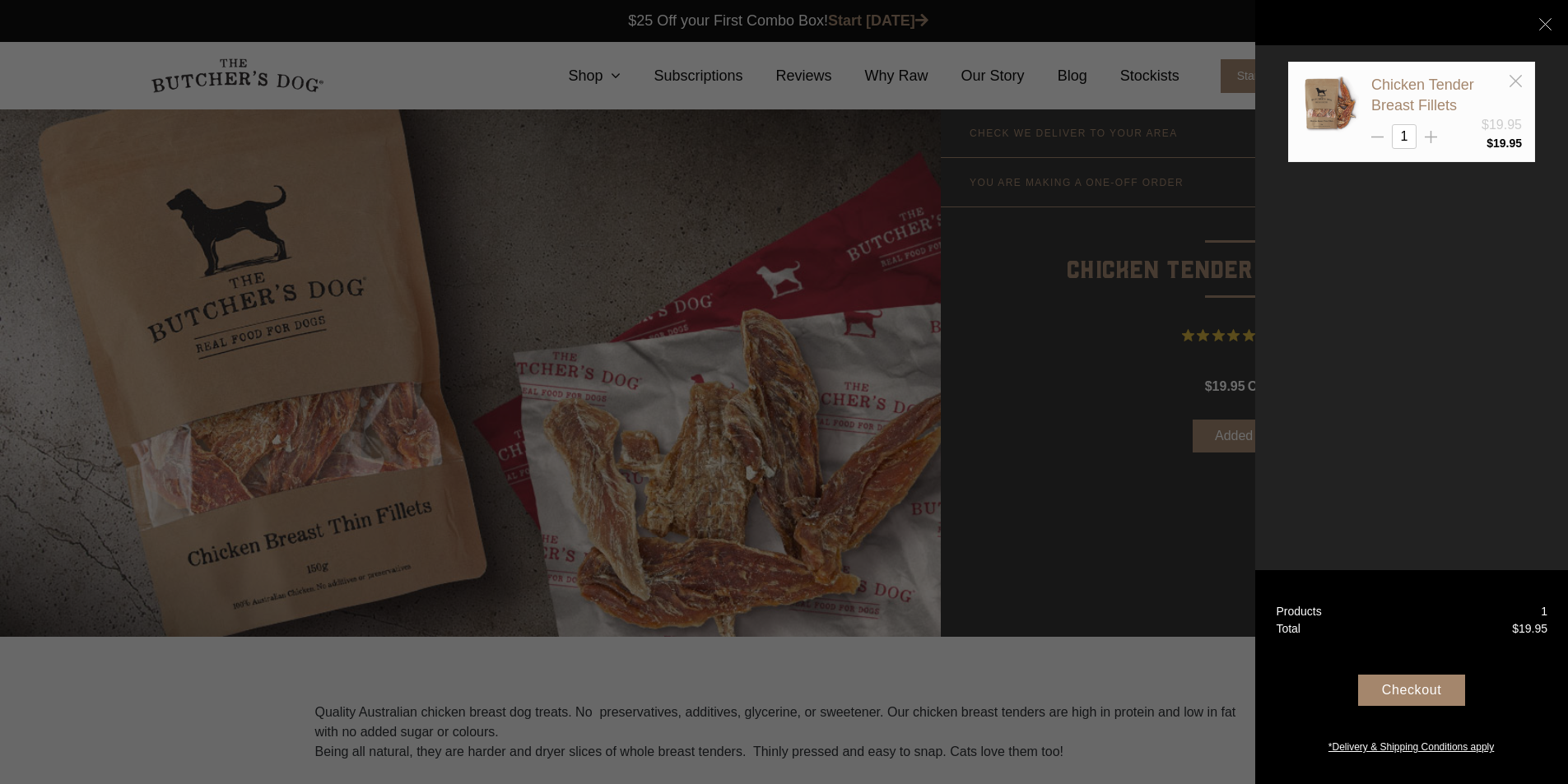
click at [1421, 691] on div "Checkout" at bounding box center [1412, 691] width 107 height 31
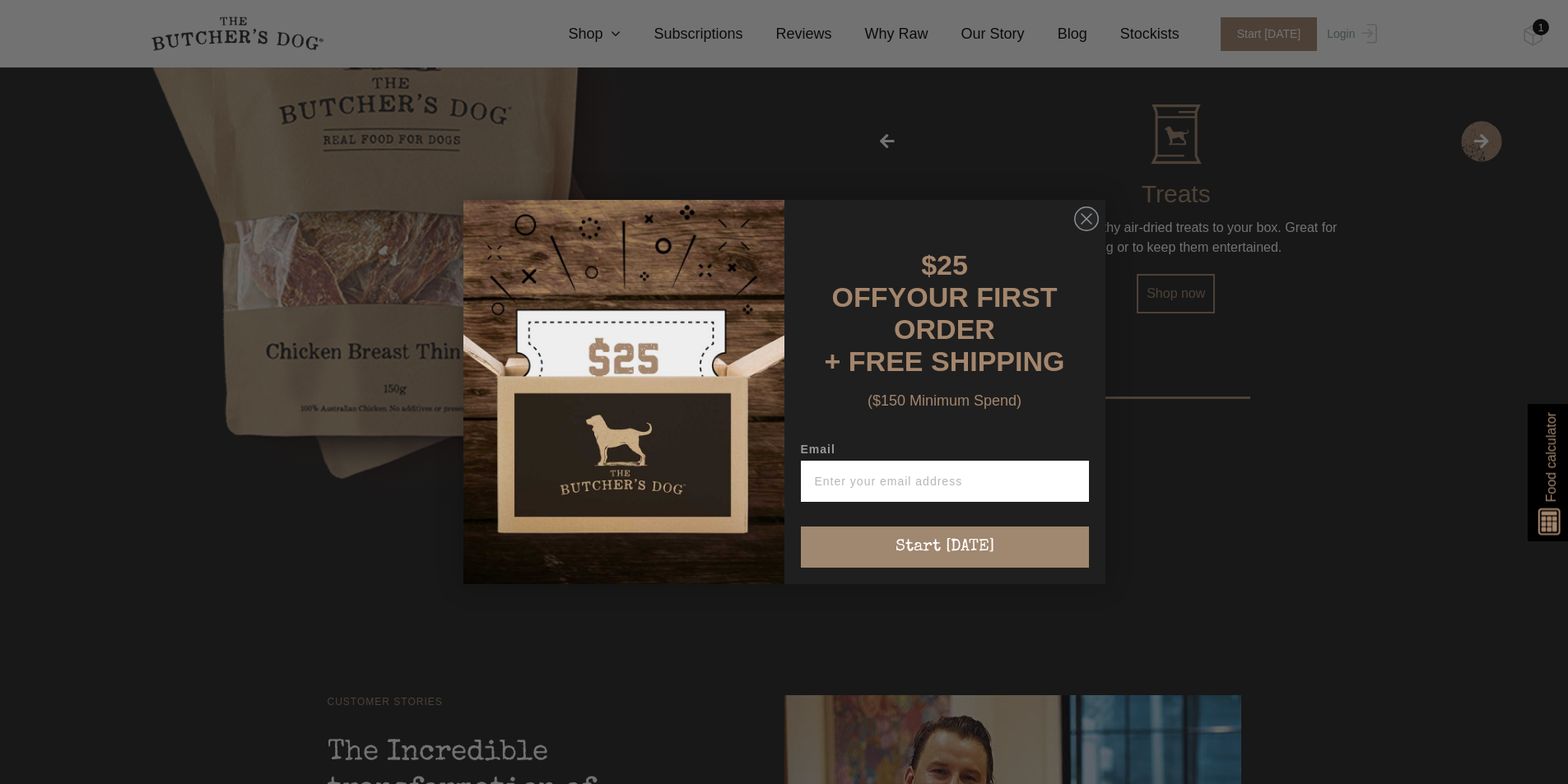
scroll to position [2967, 0]
